Goal: Task Accomplishment & Management: Manage account settings

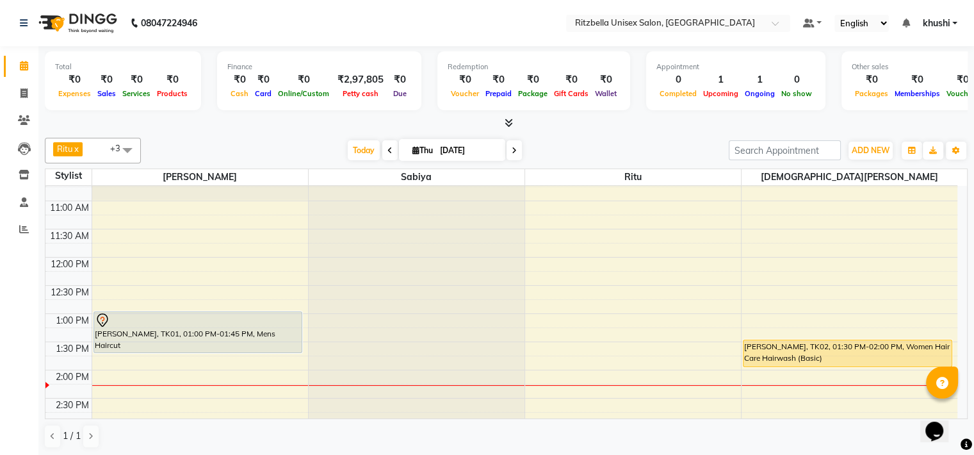
scroll to position [96, 0]
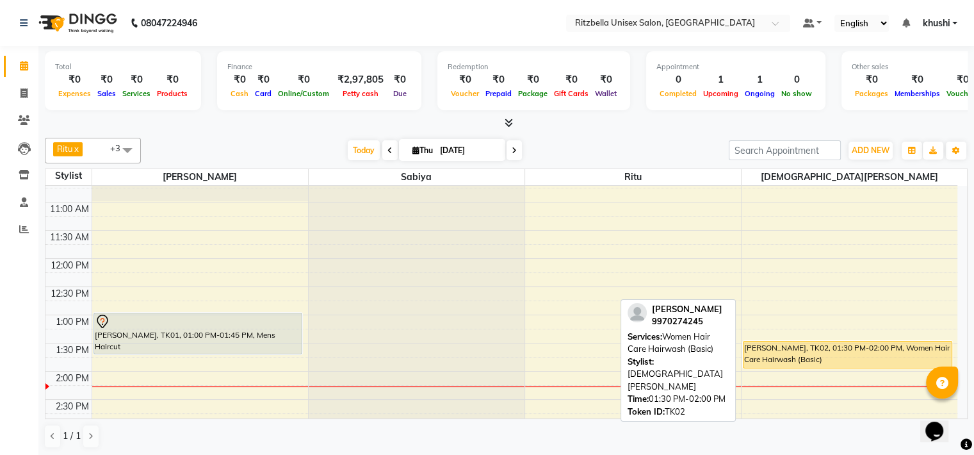
click at [879, 348] on div "[PERSON_NAME], TK02, 01:30 PM-02:00 PM, Women Hair Care Hairwash (Basic)" at bounding box center [848, 354] width 208 height 26
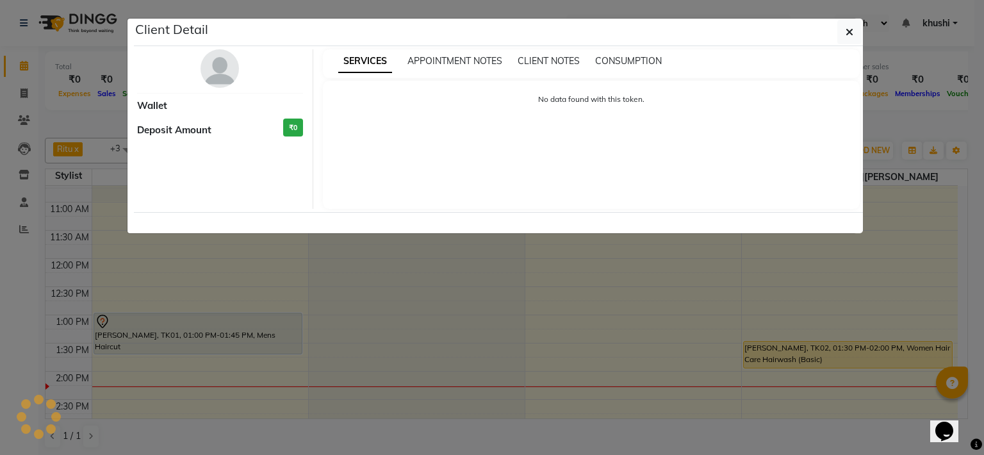
select select "1"
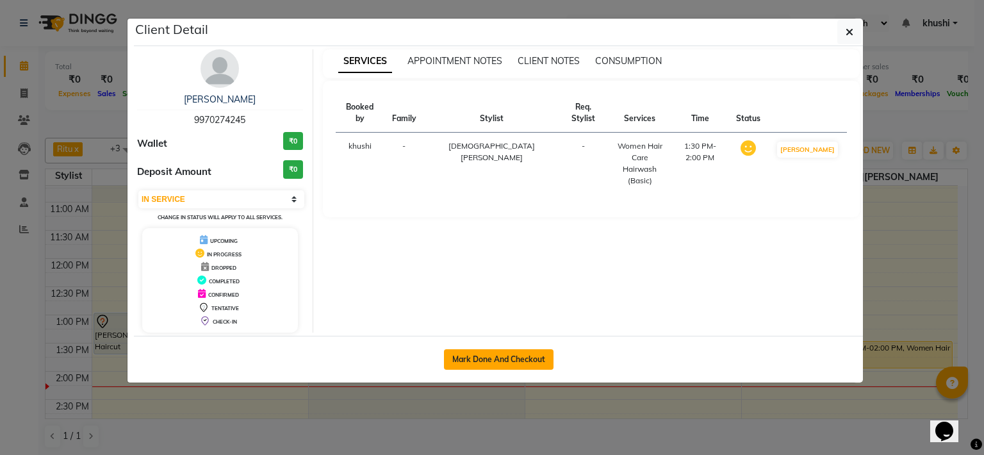
click at [509, 358] on button "Mark Done And Checkout" at bounding box center [499, 359] width 110 height 20
select select "6870"
select select "service"
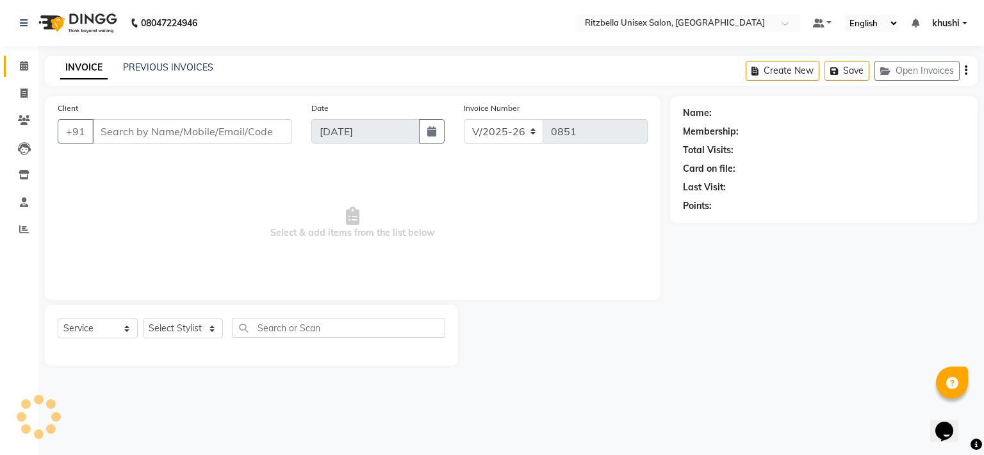
type input "9970274245"
select select "89403"
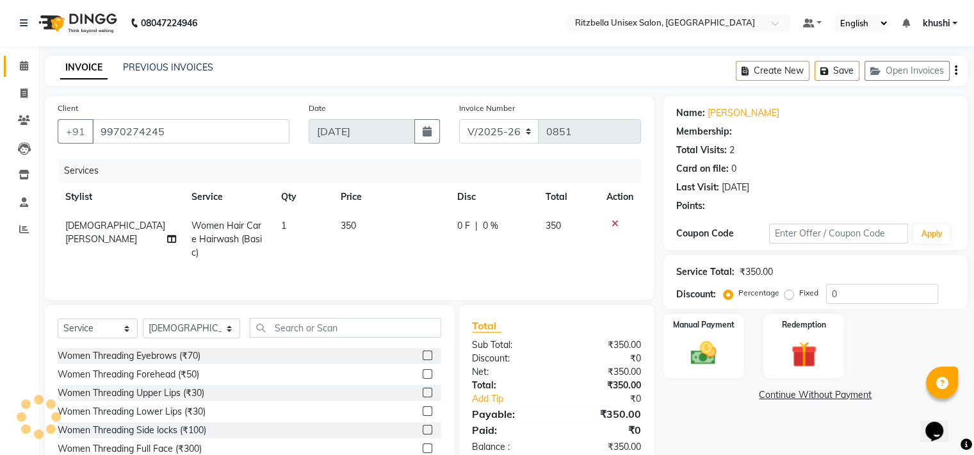
select select "1: Object"
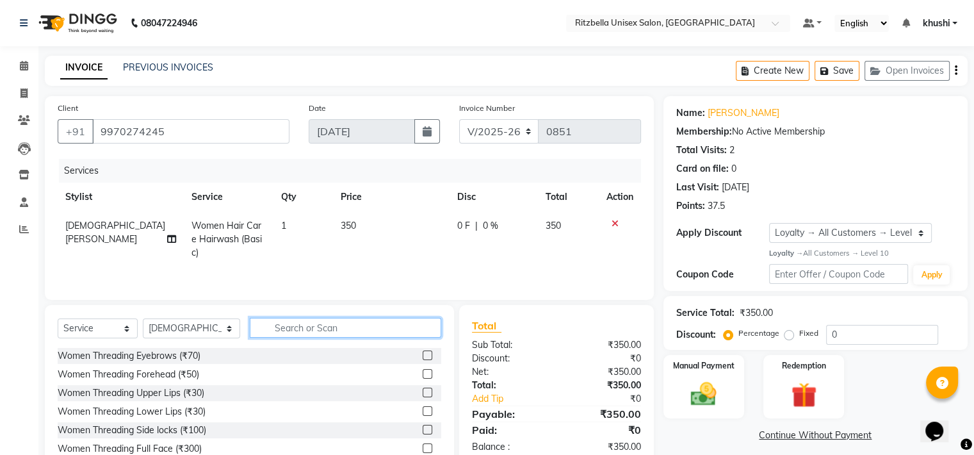
click at [279, 327] on input "text" at bounding box center [345, 328] width 191 height 20
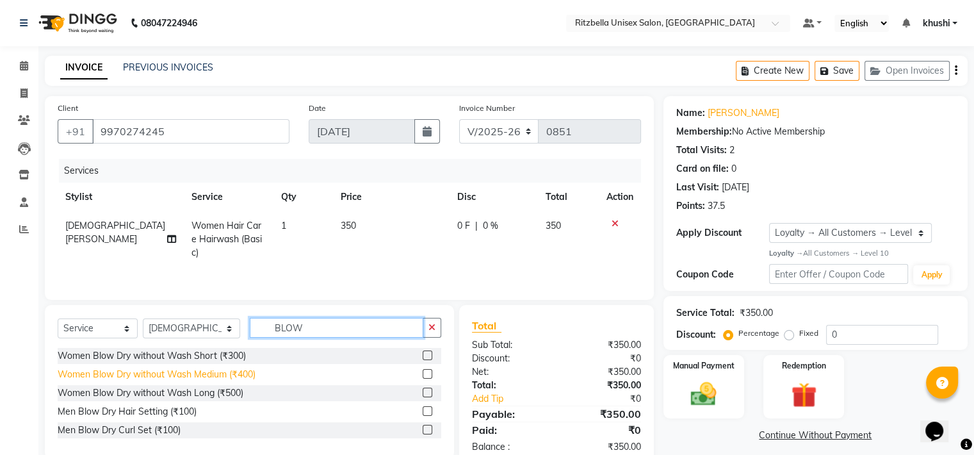
type input "BLOW"
click at [146, 373] on div "Women Blow Dry without Wash Medium (₹400)" at bounding box center [157, 374] width 198 height 13
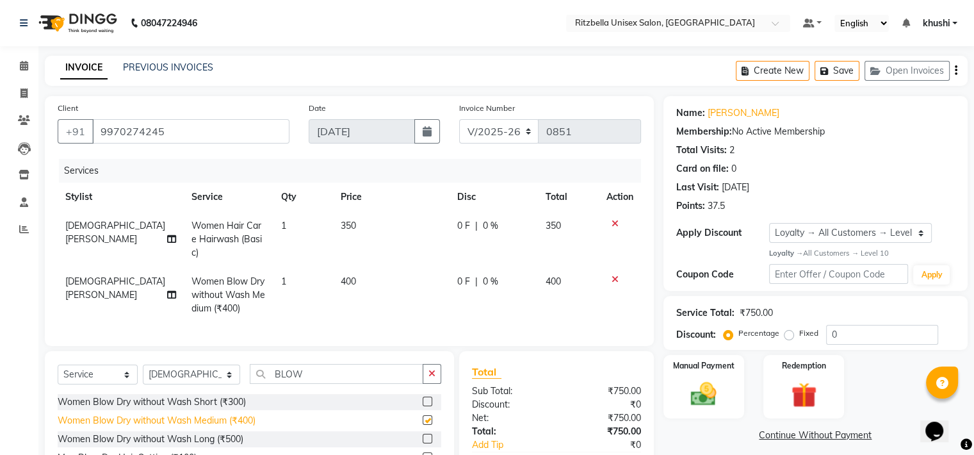
checkbox input "false"
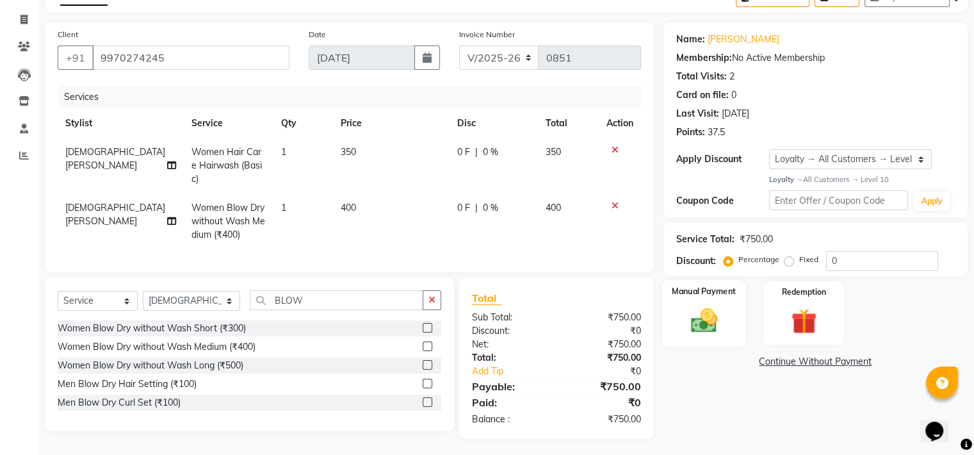
click at [699, 301] on div "Manual Payment" at bounding box center [704, 313] width 84 height 66
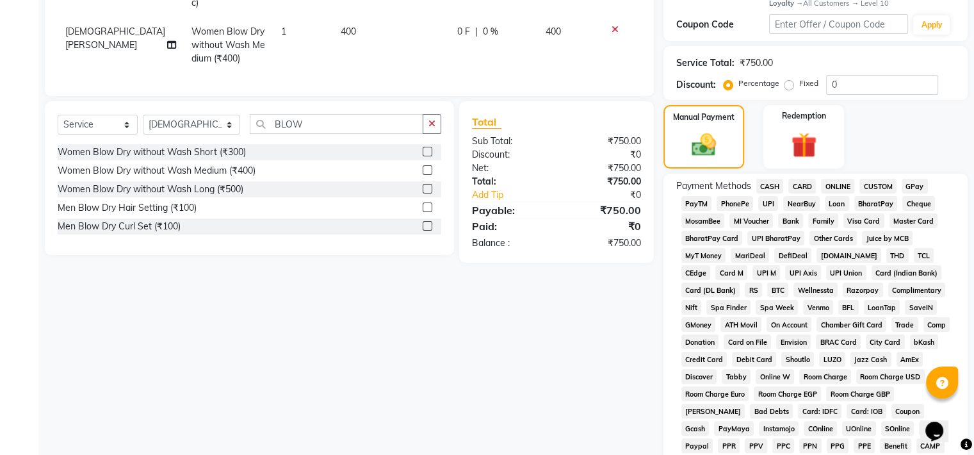
scroll to position [255, 0]
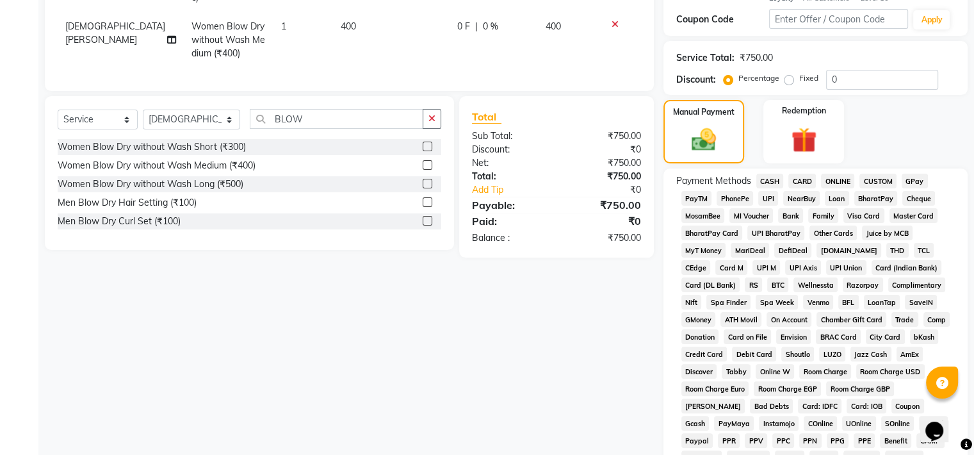
click at [912, 181] on span "GPay" at bounding box center [915, 181] width 26 height 15
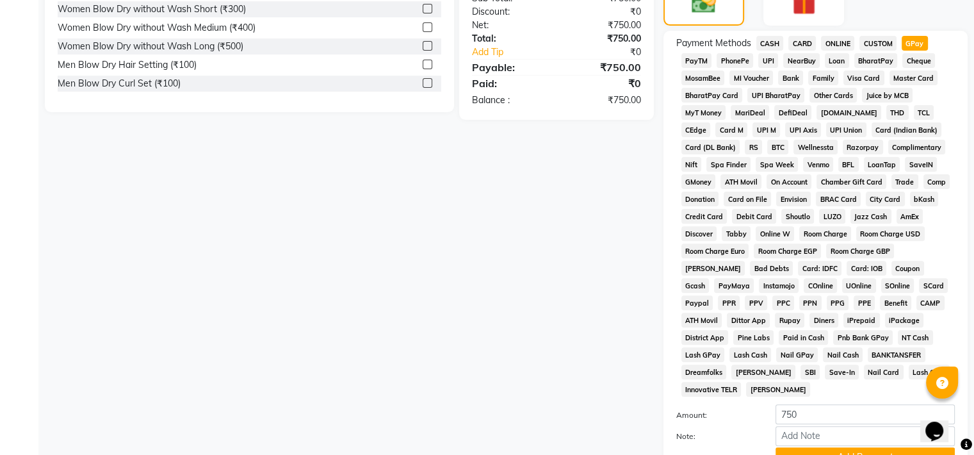
scroll to position [498, 0]
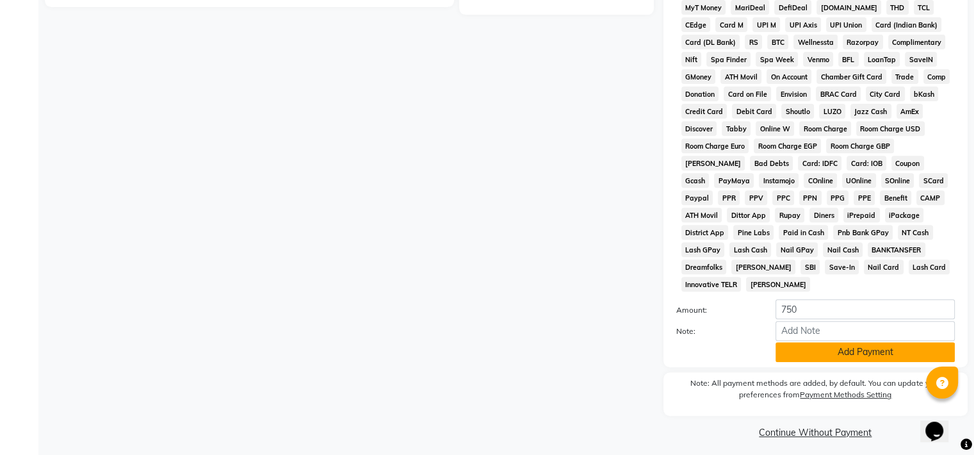
click at [870, 348] on button "Add Payment" at bounding box center [865, 352] width 179 height 20
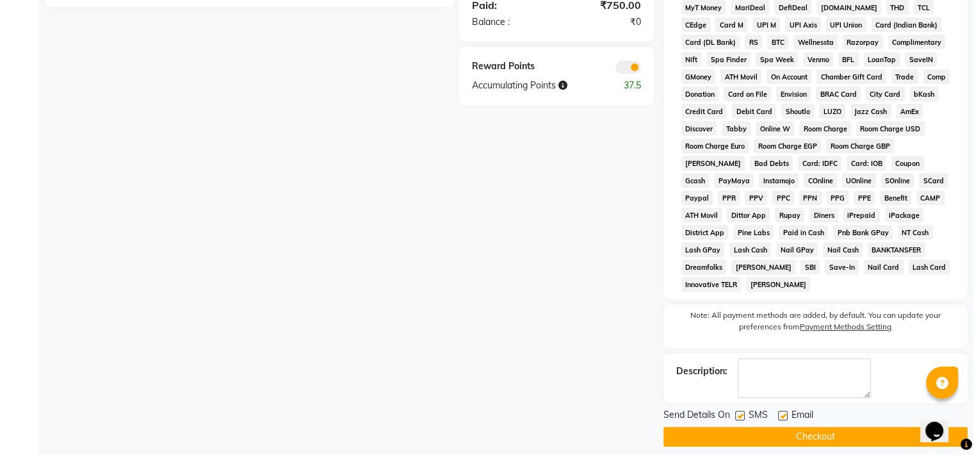
scroll to position [501, 0]
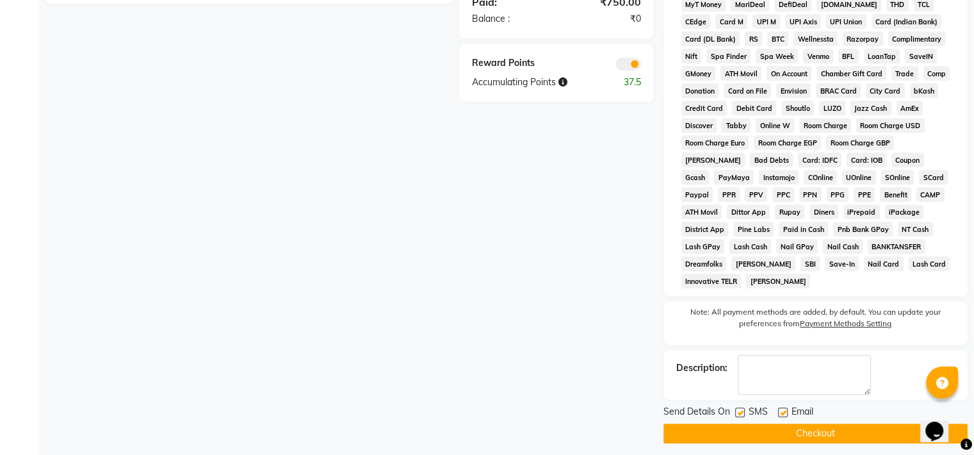
click at [800, 426] on button "Checkout" at bounding box center [815, 433] width 304 height 20
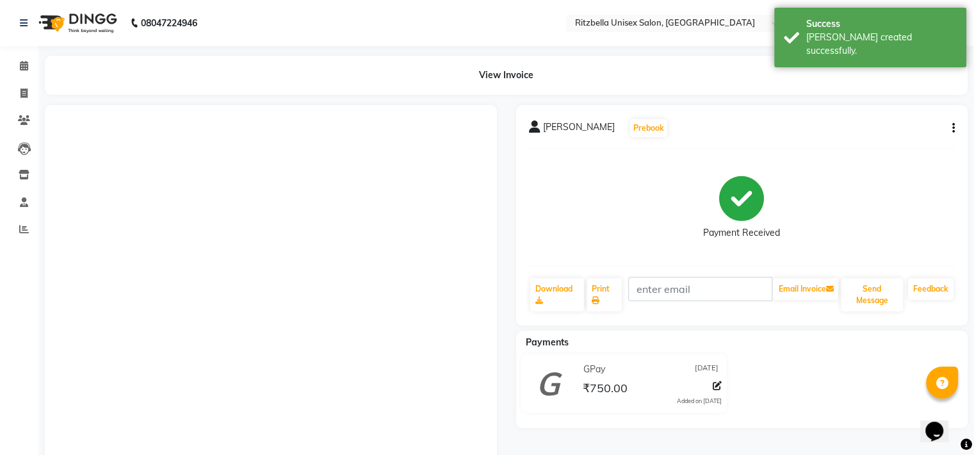
click at [956, 127] on div "[PERSON_NAME] Prebook Payment Received Download Print Email Invoice Send Messag…" at bounding box center [742, 215] width 452 height 220
click at [950, 126] on button "button" at bounding box center [951, 128] width 8 height 13
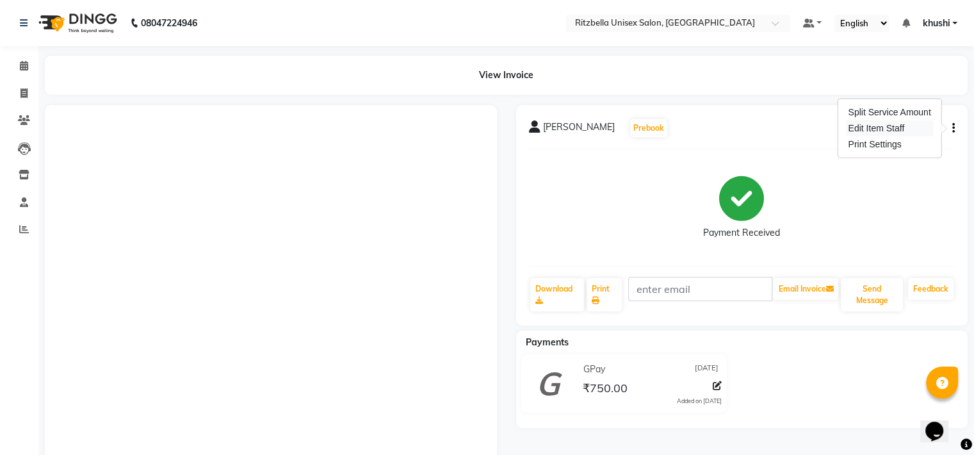
click at [903, 124] on div "Edit Item Staff" at bounding box center [889, 128] width 88 height 16
select select "89403"
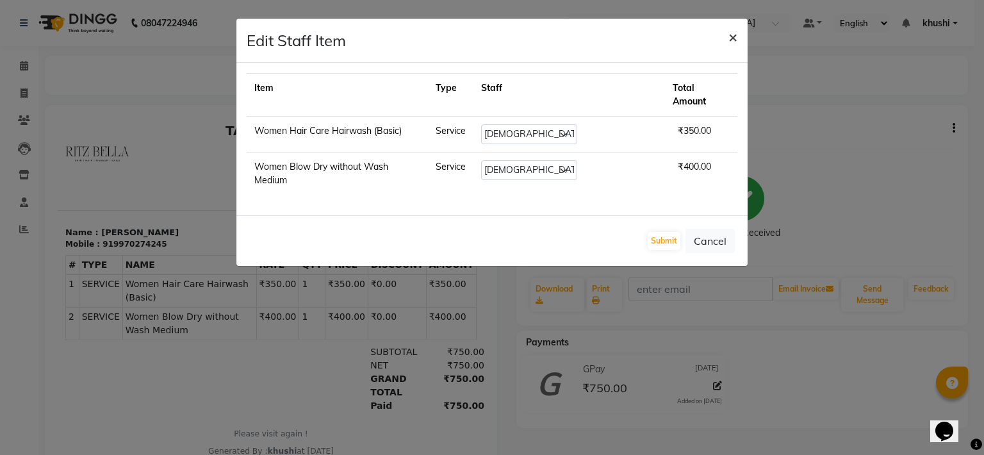
click at [730, 35] on span "×" at bounding box center [732, 36] width 9 height 19
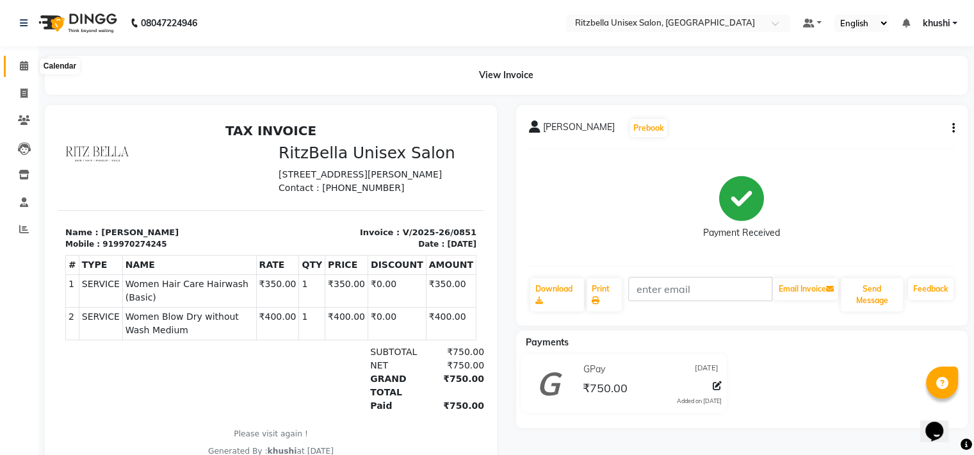
click at [26, 71] on span at bounding box center [24, 66] width 22 height 15
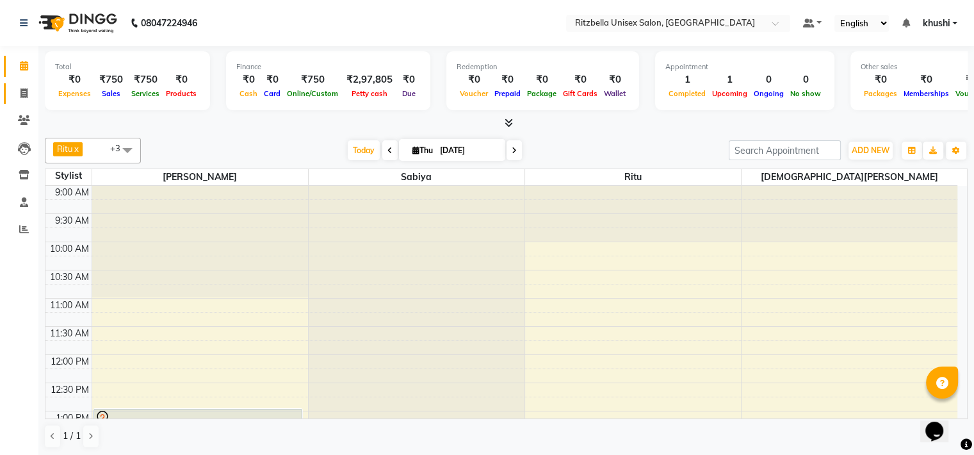
click at [26, 101] on link "Invoice" at bounding box center [19, 93] width 31 height 21
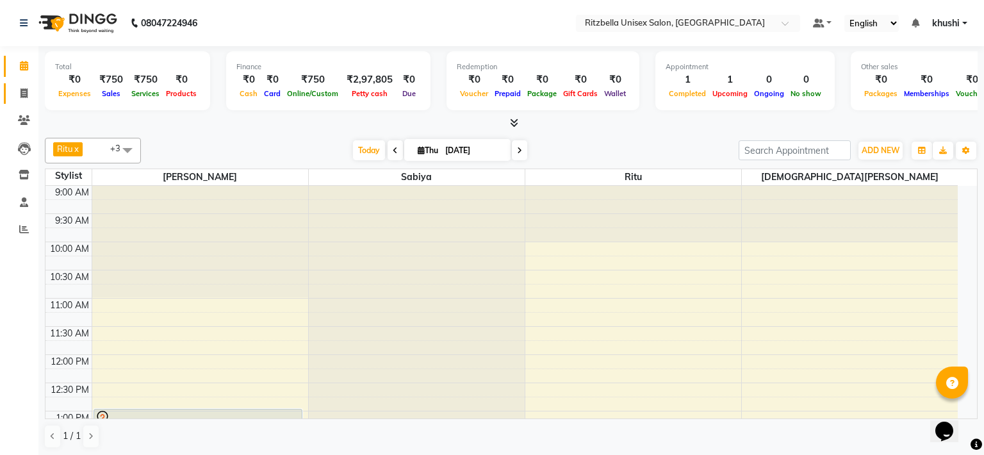
select select "6870"
select select "service"
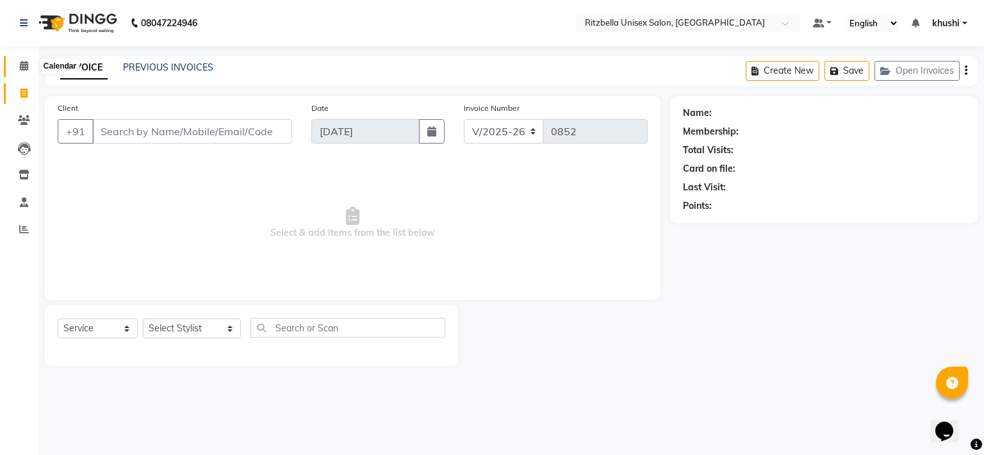
click at [21, 67] on icon at bounding box center [24, 66] width 8 height 10
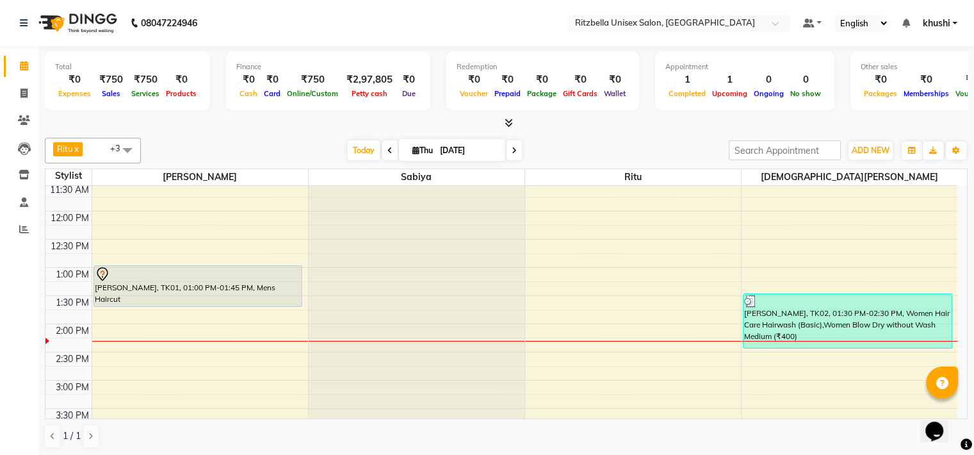
scroll to position [142, 0]
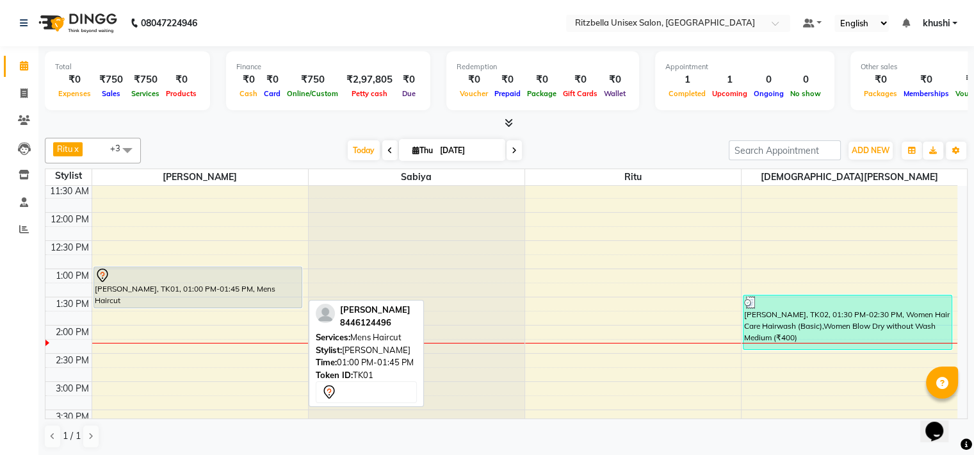
click at [152, 283] on div "[PERSON_NAME], TK01, 01:00 PM-01:45 PM, Mens Haircut" at bounding box center [198, 287] width 208 height 40
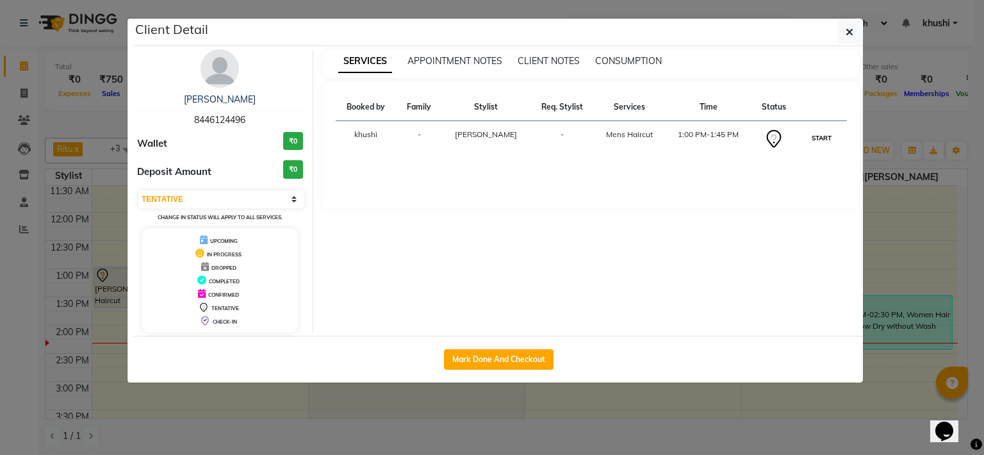
click at [815, 139] on button "START" at bounding box center [821, 138] width 26 height 16
select select "1"
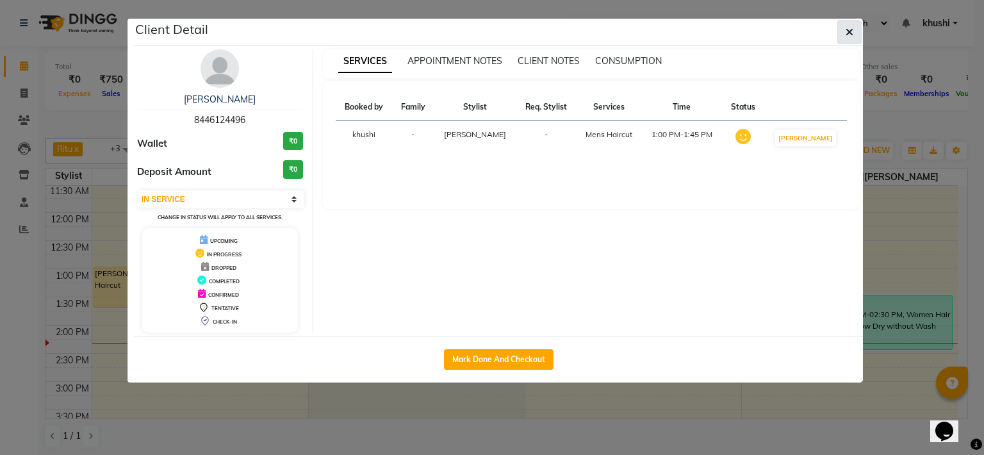
click at [852, 33] on icon "button" at bounding box center [849, 32] width 8 height 10
